Goal: Task Accomplishment & Management: Use online tool/utility

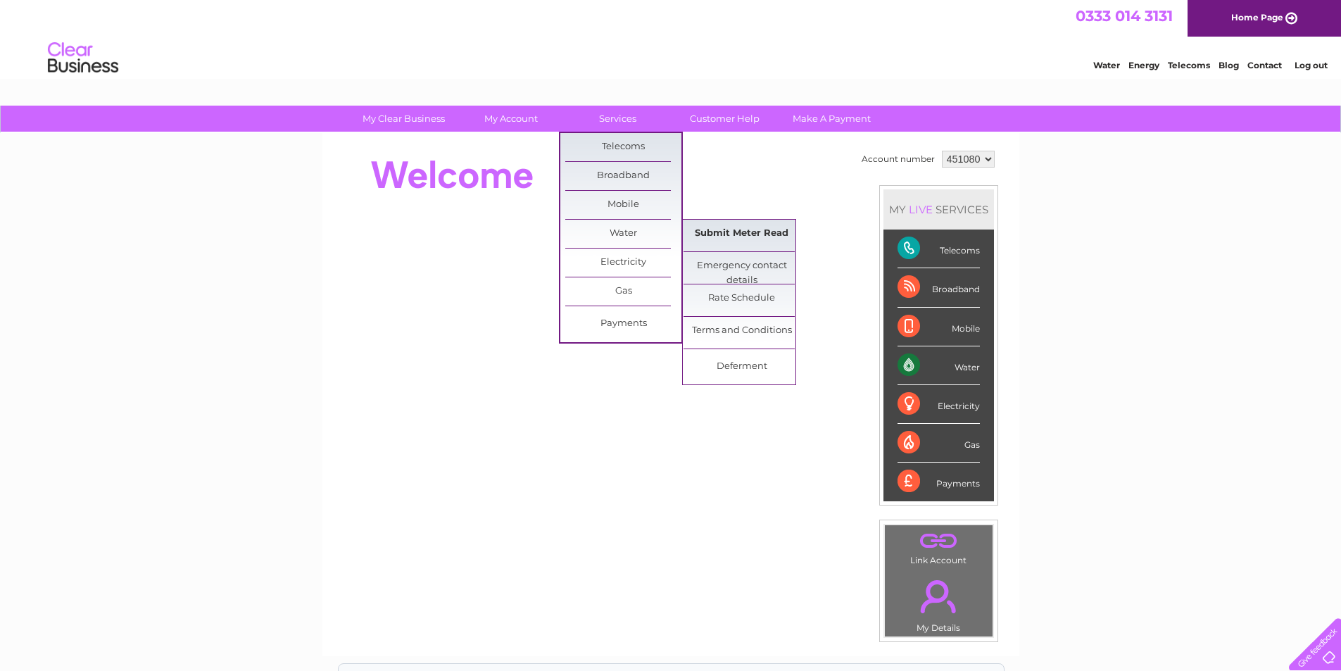
click at [746, 233] on link "Submit Meter Read" at bounding box center [742, 234] width 116 height 28
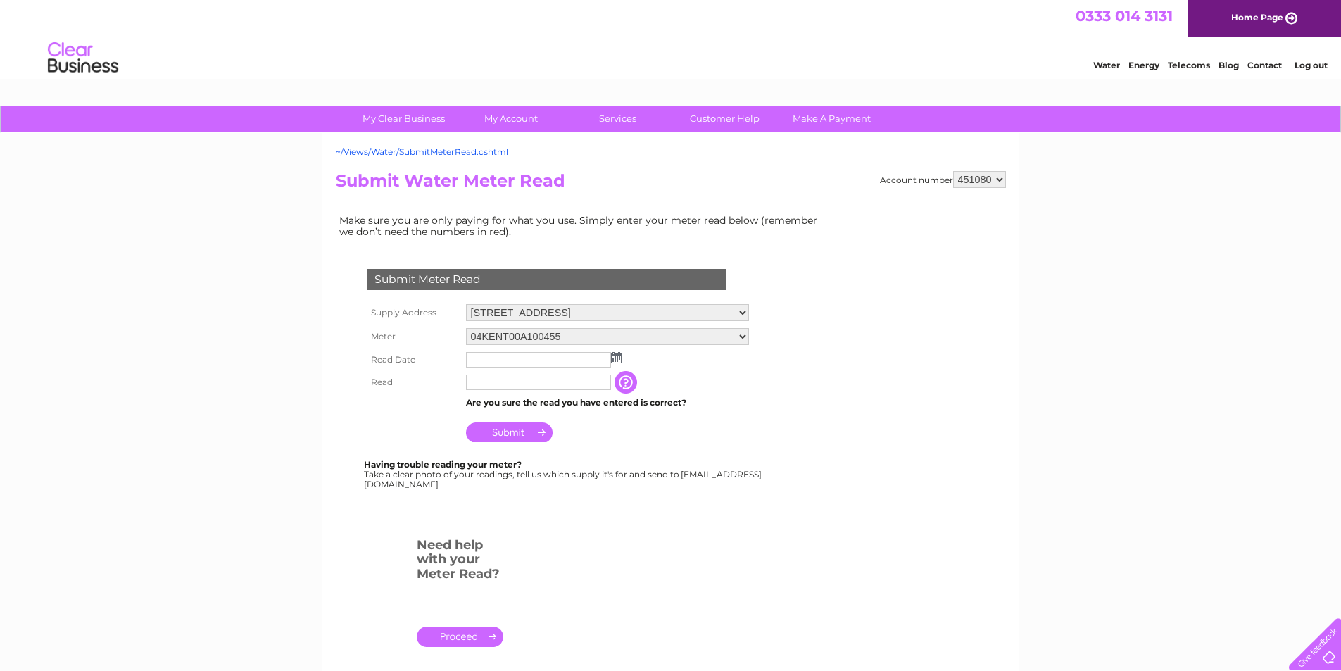
click at [615, 359] on img at bounding box center [616, 357] width 11 height 11
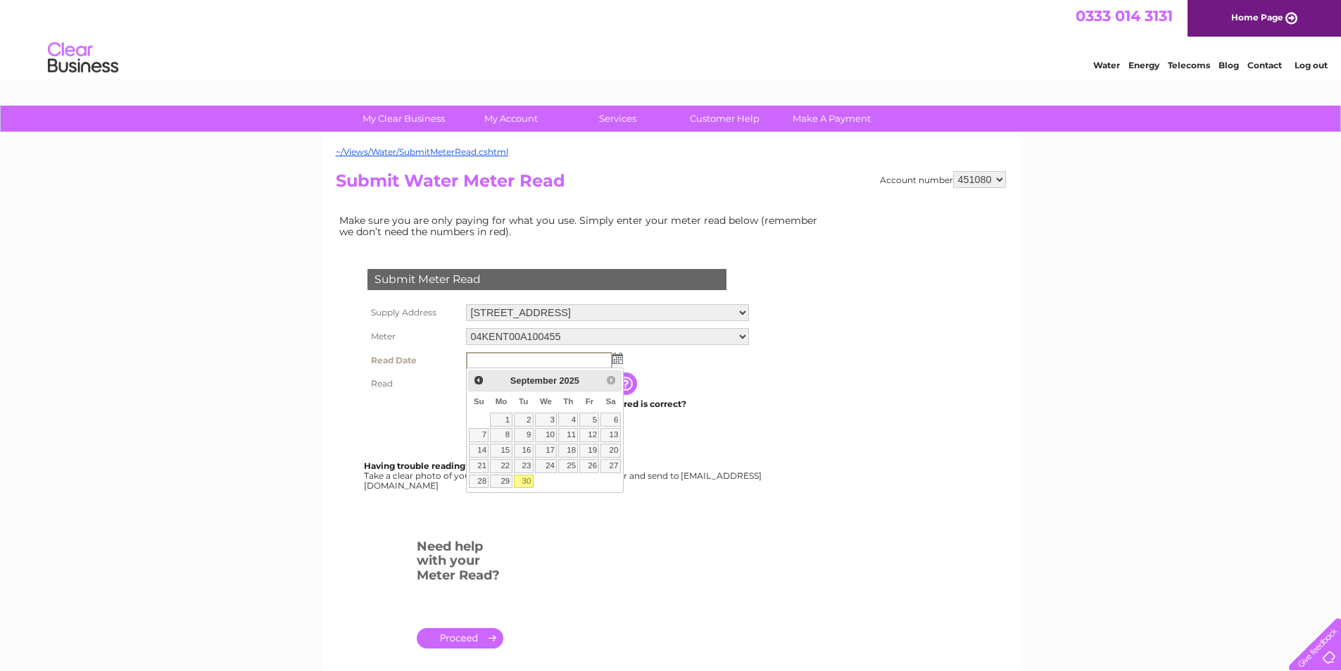
click at [524, 480] on link "30" at bounding box center [524, 481] width 20 height 14
type input "2025/09/30"
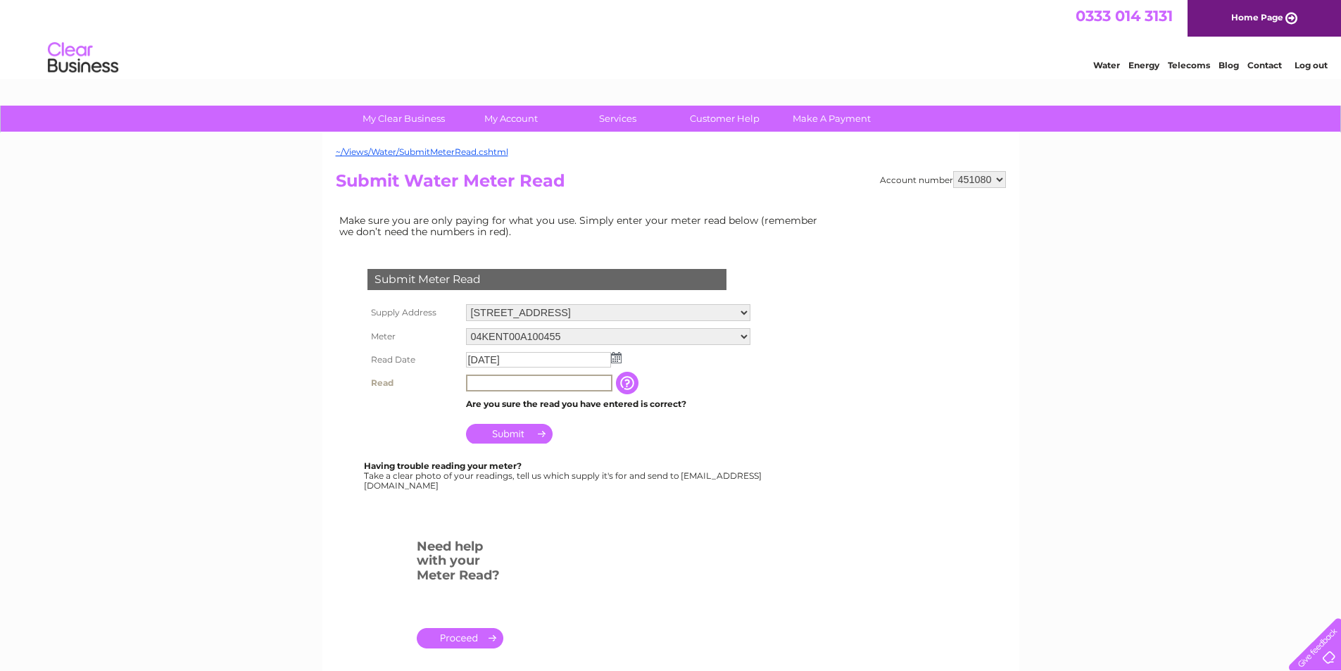
click at [492, 381] on input "text" at bounding box center [539, 382] width 146 height 17
type input "904"
click at [517, 440] on input "Submit" at bounding box center [509, 434] width 87 height 20
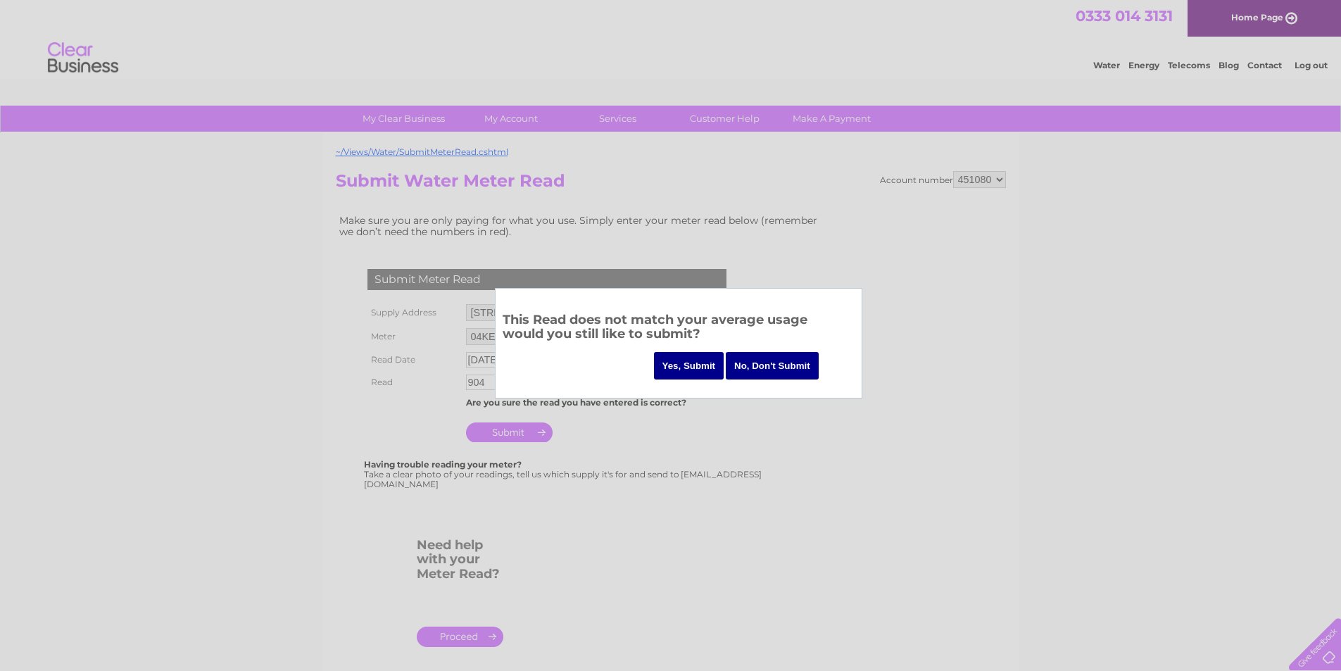
click at [755, 368] on input "No, Don't Submit" at bounding box center [772, 365] width 93 height 27
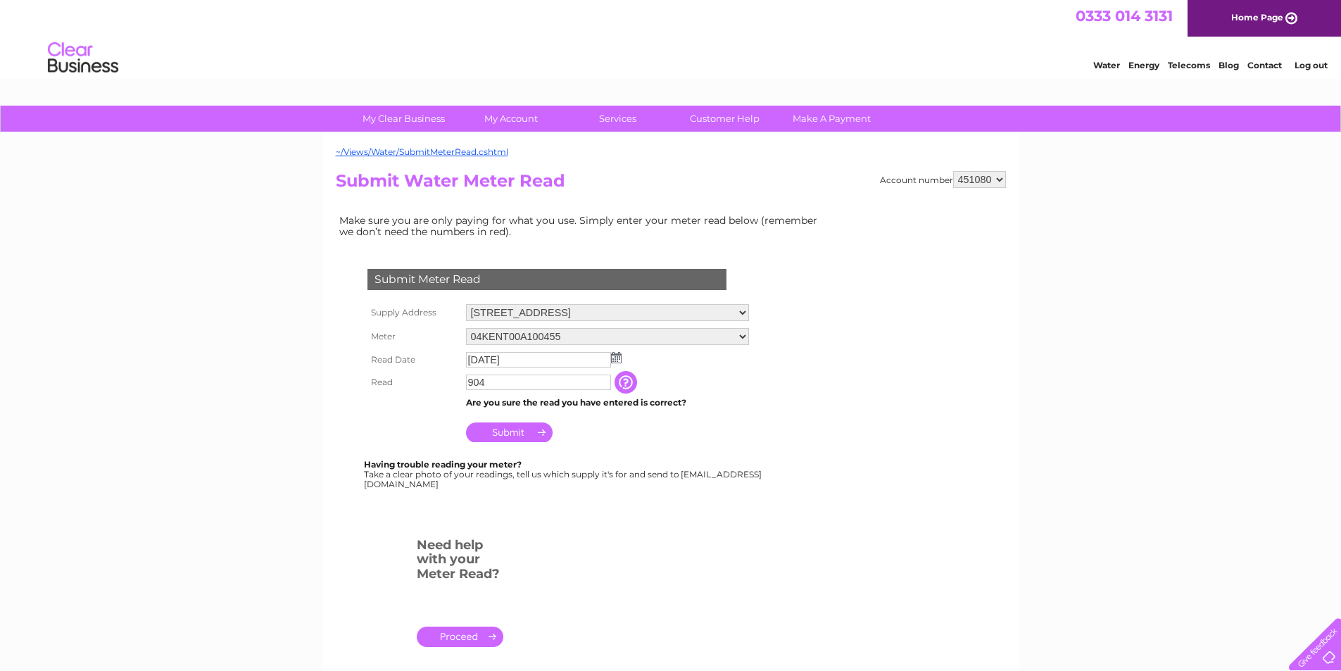
click at [529, 385] on input "904" at bounding box center [538, 381] width 145 height 15
click at [718, 505] on div at bounding box center [550, 519] width 428 height 28
click at [491, 398] on td "Are you sure the read you have entered is correct?" at bounding box center [607, 402] width 290 height 18
click at [508, 427] on input "Submit" at bounding box center [509, 432] width 87 height 20
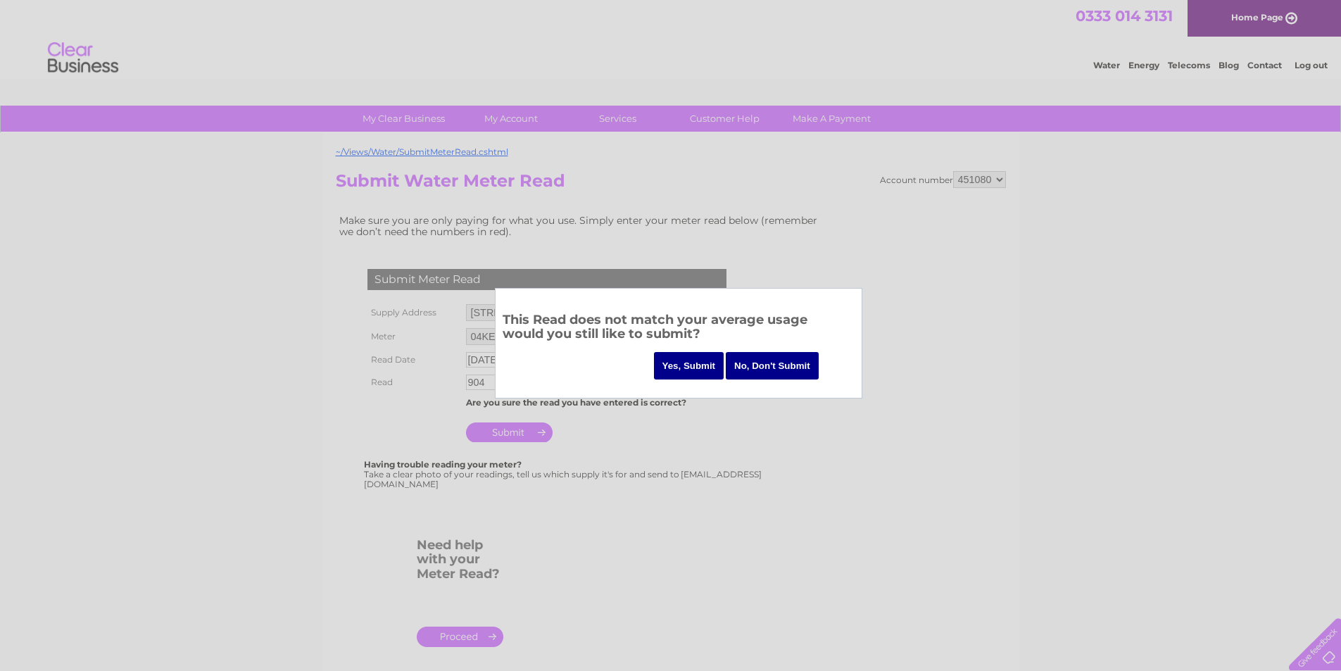
click at [689, 370] on input "Yes, Submit" at bounding box center [689, 365] width 70 height 27
